Goal: Information Seeking & Learning: Learn about a topic

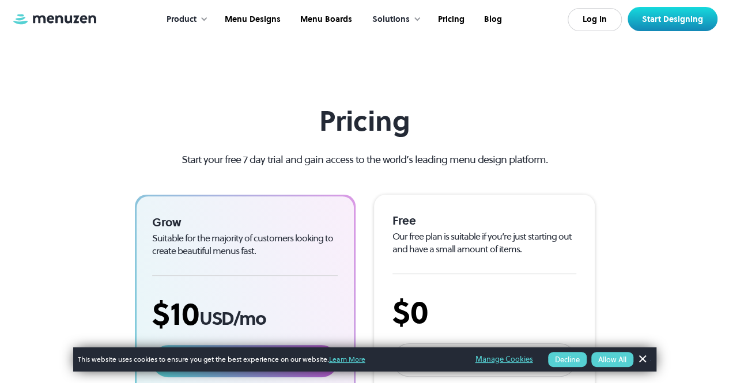
click at [202, 20] on div at bounding box center [204, 19] width 8 height 8
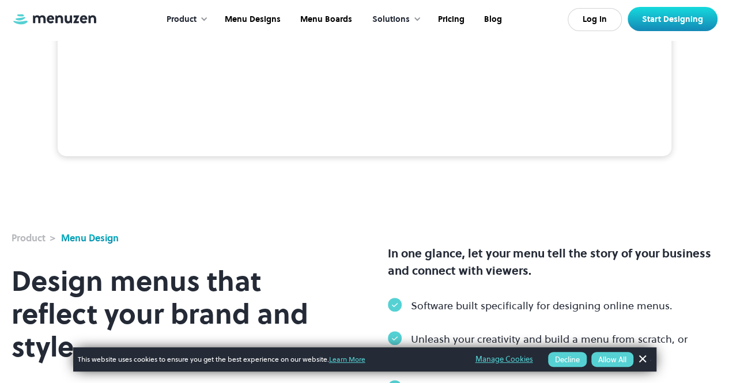
drag, startPoint x: 538, startPoint y: 182, endPoint x: 541, endPoint y: 200, distance: 18.6
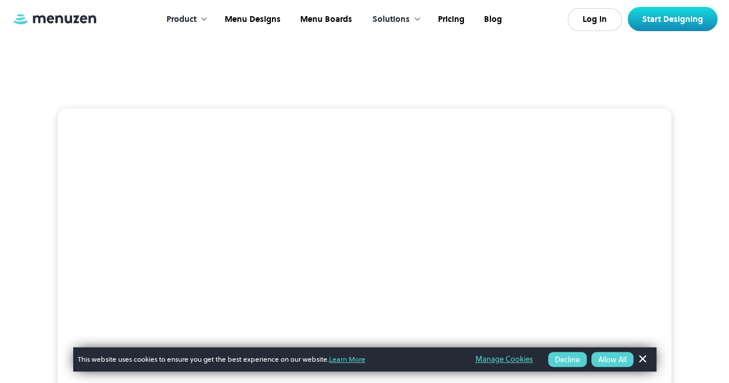
drag, startPoint x: 470, startPoint y: 310, endPoint x: 376, endPoint y: 59, distance: 268.0
click at [391, 19] on div "Solutions" at bounding box center [390, 19] width 37 height 13
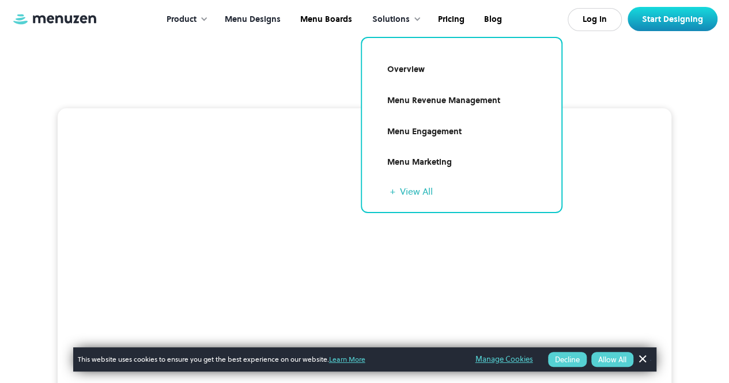
click at [256, 24] on link "Menu Designs" at bounding box center [252, 20] width 76 height 36
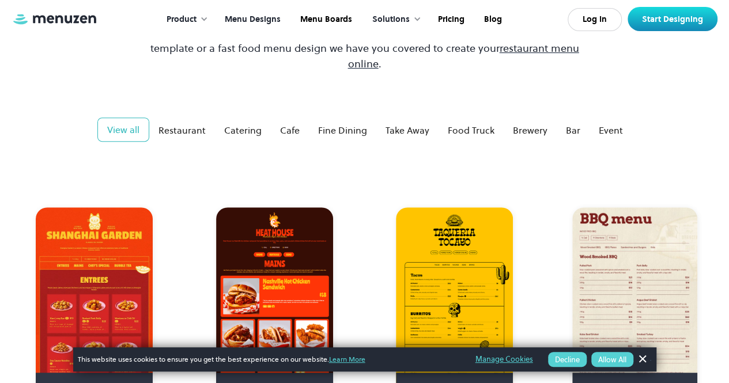
drag, startPoint x: 314, startPoint y: 129, endPoint x: 339, endPoint y: 176, distance: 53.6
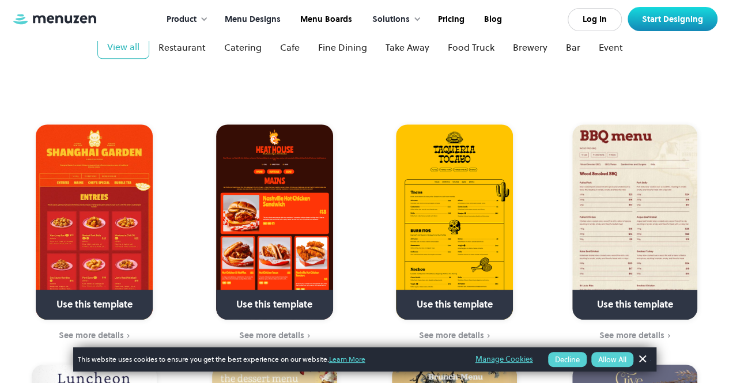
scroll to position [74, 0]
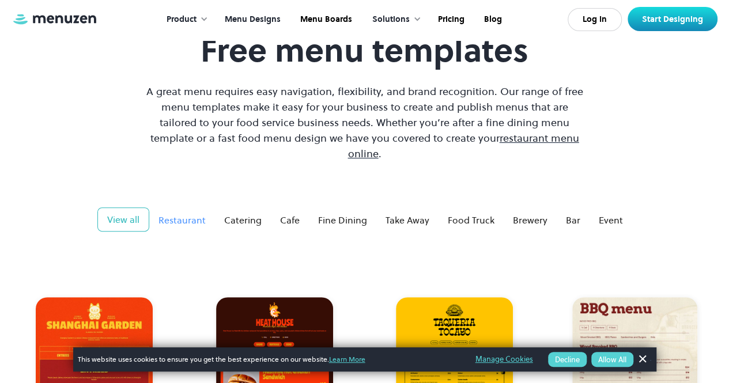
click at [195, 213] on div "Restaurant" at bounding box center [182, 220] width 47 height 14
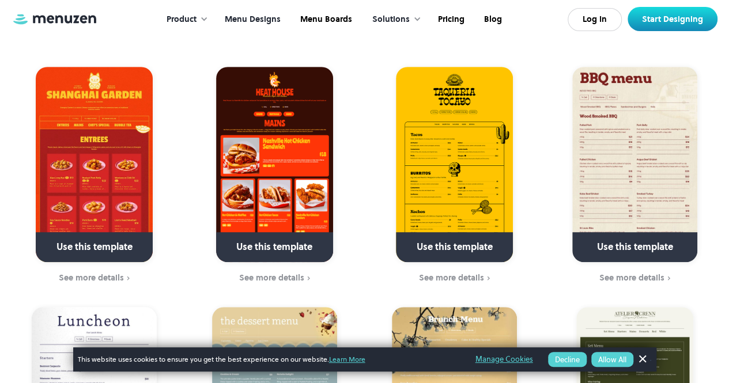
click at [108, 154] on img at bounding box center [94, 164] width 117 height 195
